Goal: Navigation & Orientation: Find specific page/section

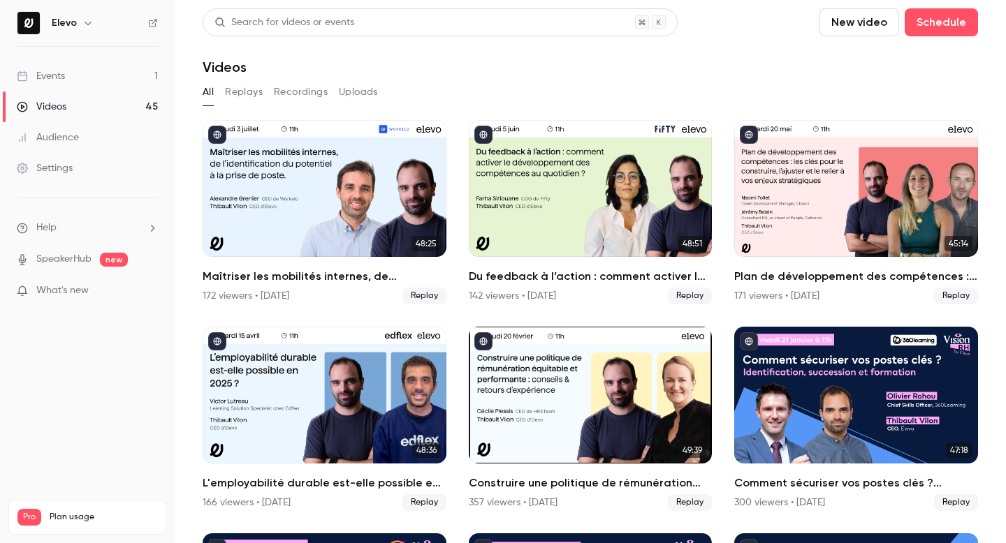
click at [242, 96] on button "Replays" at bounding box center [244, 92] width 38 height 22
click at [213, 93] on button "All" at bounding box center [208, 92] width 11 height 22
click at [112, 82] on link "Events 1" at bounding box center [87, 76] width 175 height 31
